Goal: Check status: Check status

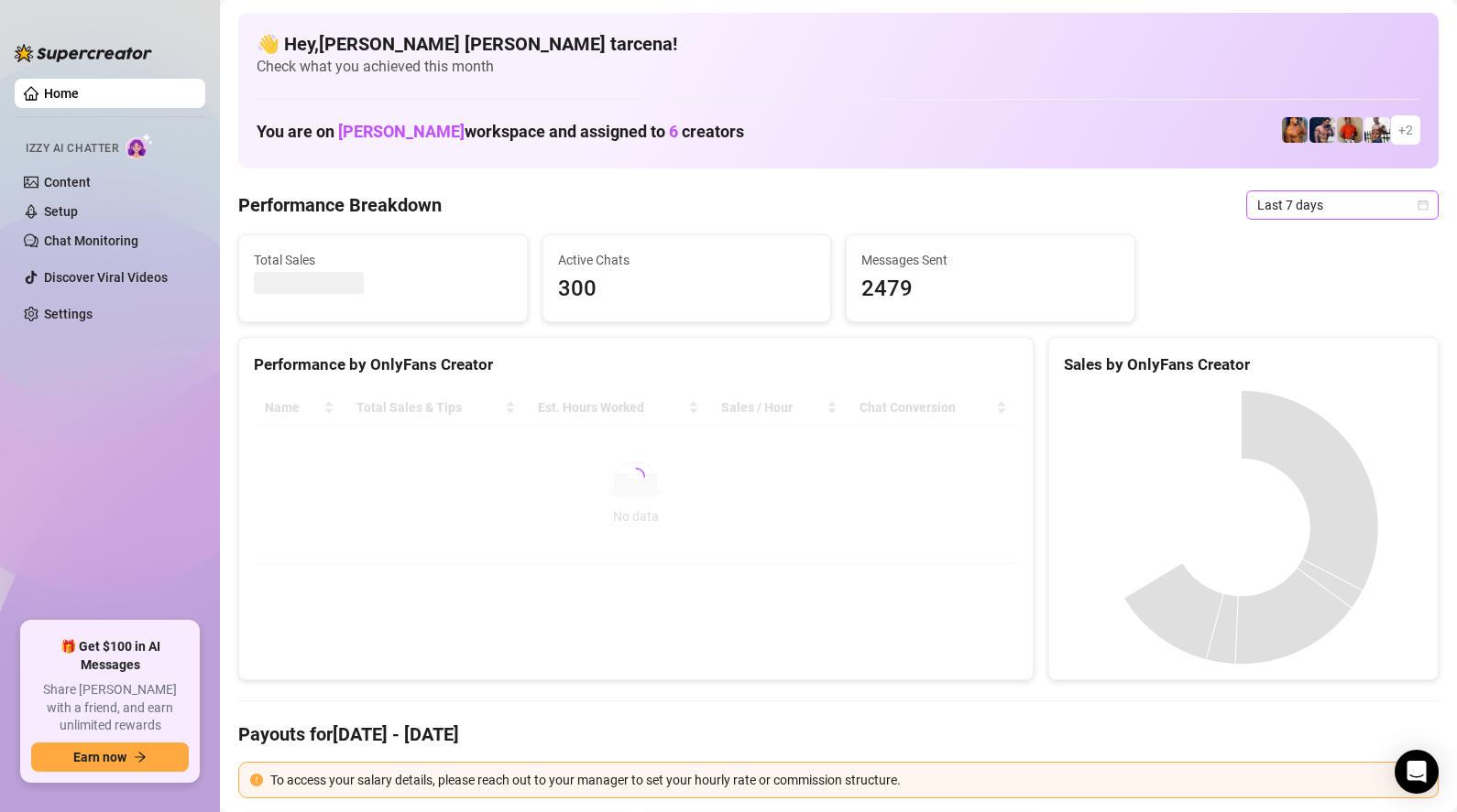
click at [1288, 212] on span "Last 7 days" at bounding box center [1342, 205] width 171 height 27
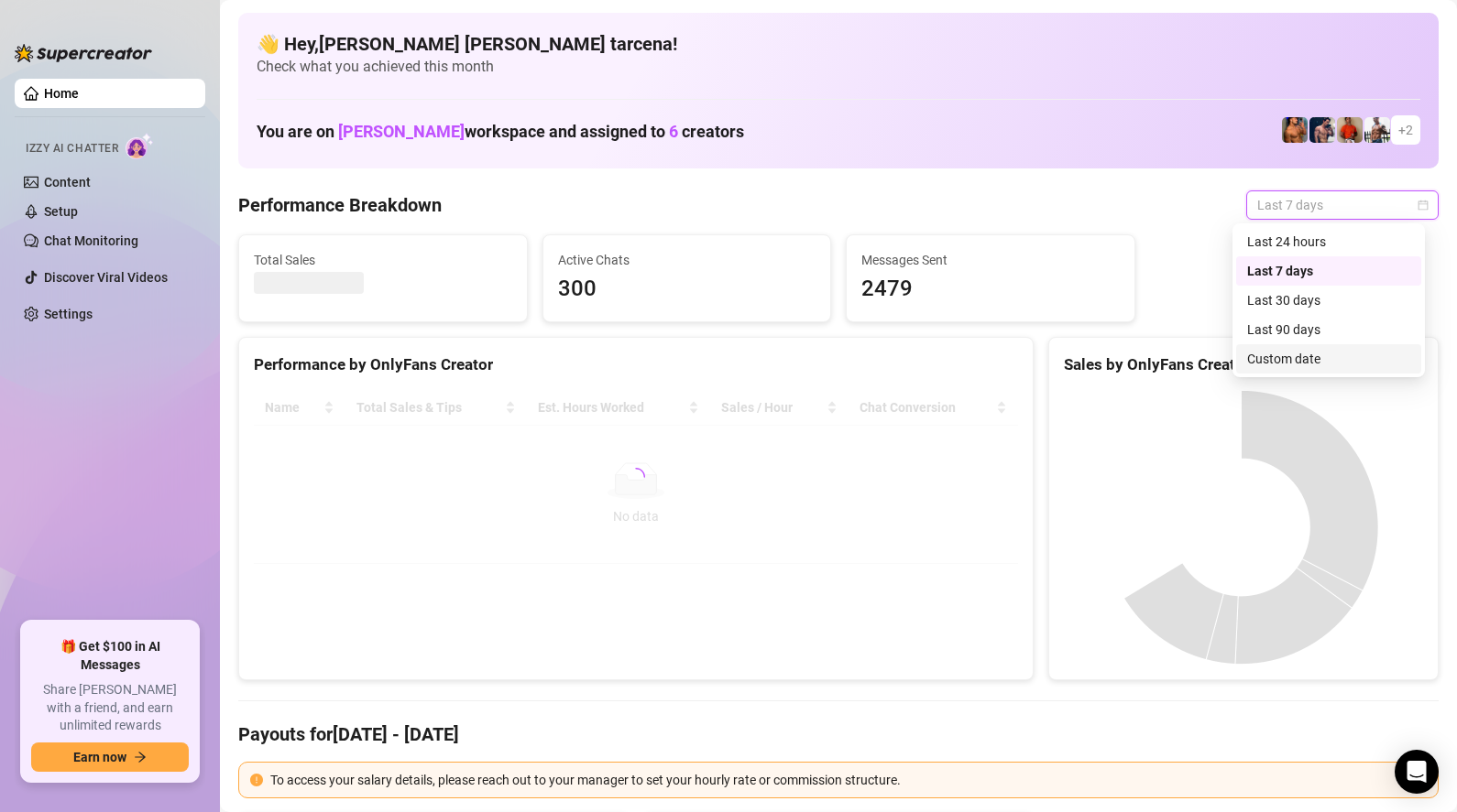
click at [1296, 354] on div "Custom date" at bounding box center [1329, 358] width 163 height 20
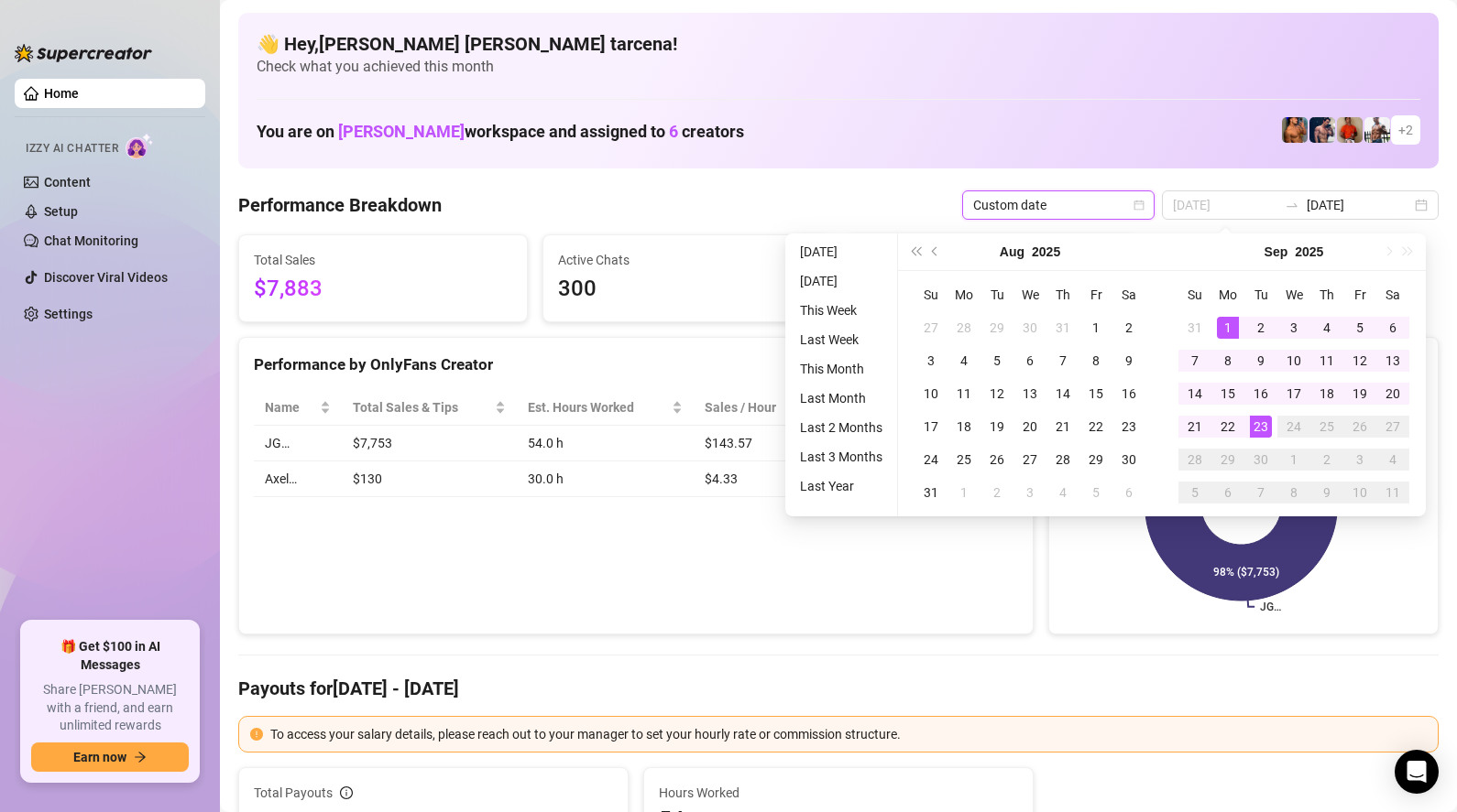
type input "[DATE]"
click at [1263, 430] on div "23" at bounding box center [1261, 426] width 22 height 22
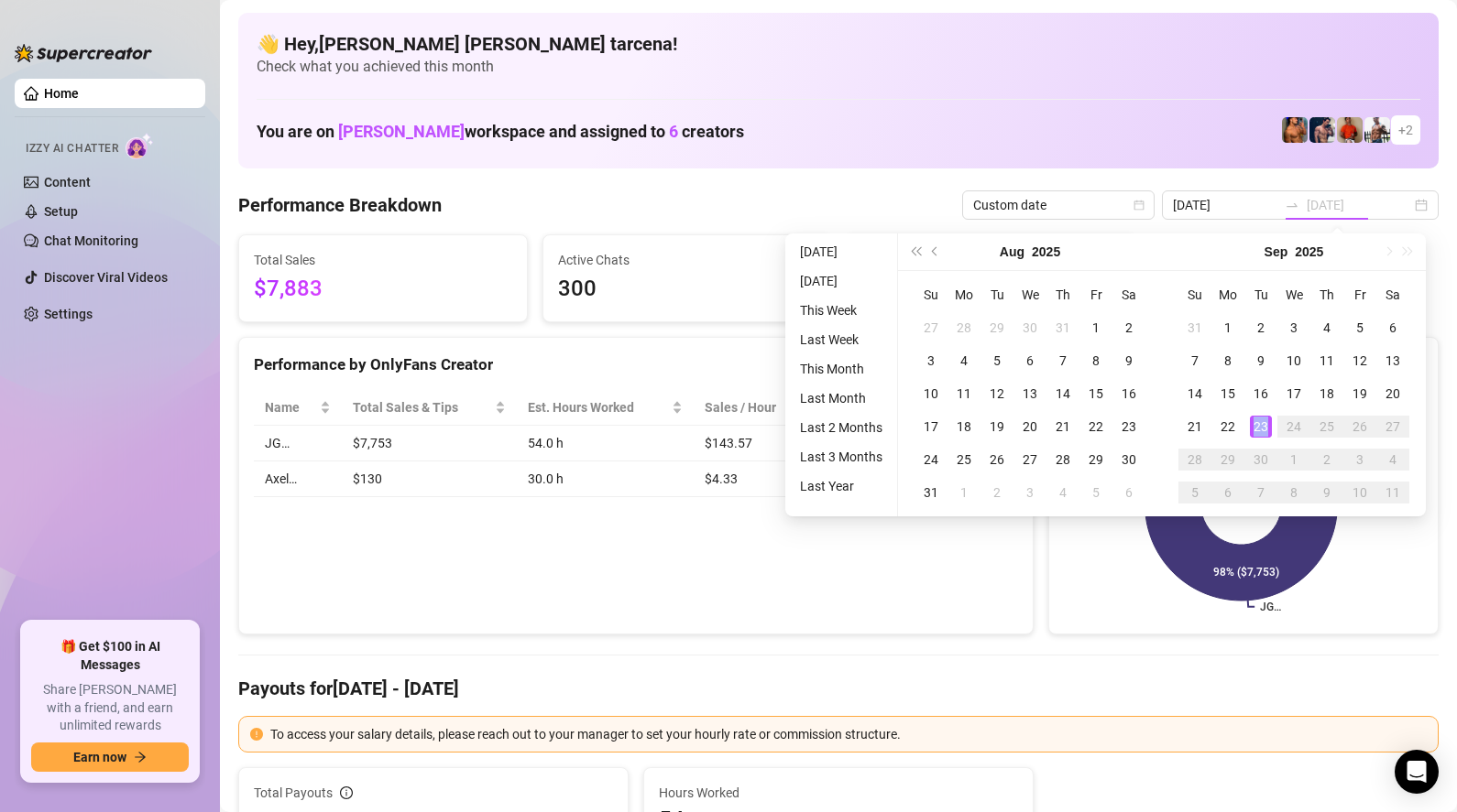
click at [1263, 430] on div "23" at bounding box center [1261, 426] width 22 height 22
type input "[DATE]"
